Goal: Complete application form

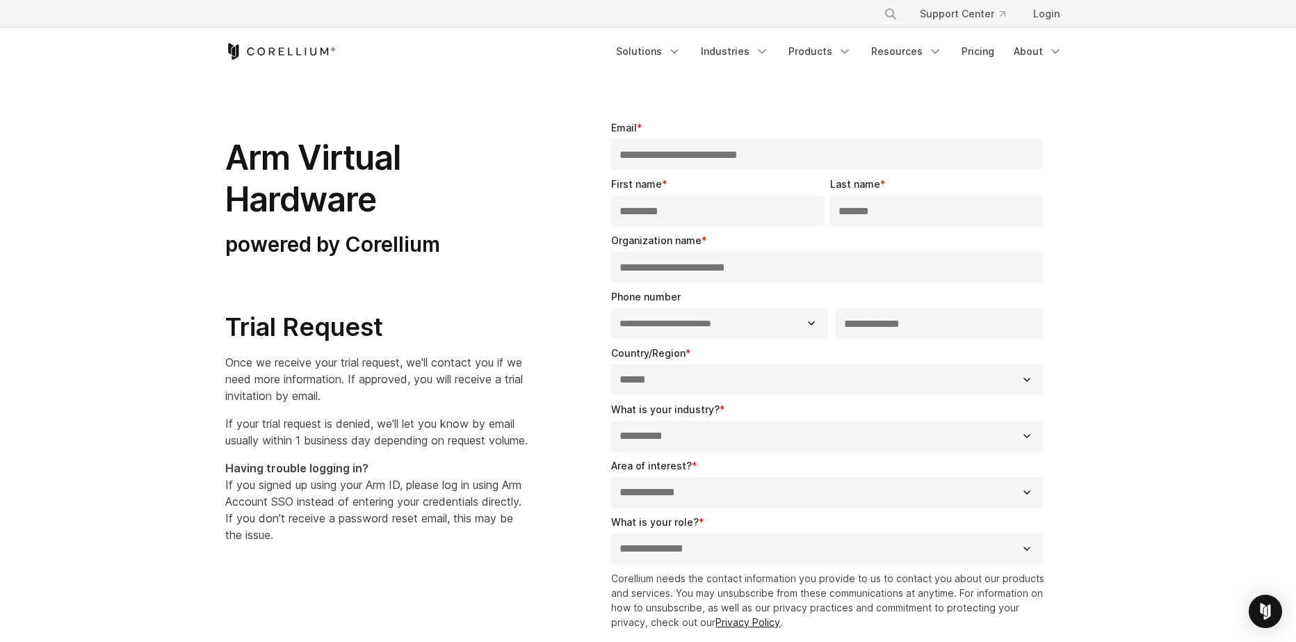
select select "**"
select select "******"
select select "**********"
click at [983, 53] on link "Pricing" at bounding box center [977, 51] width 49 height 25
